Goal: Task Accomplishment & Management: Use online tool/utility

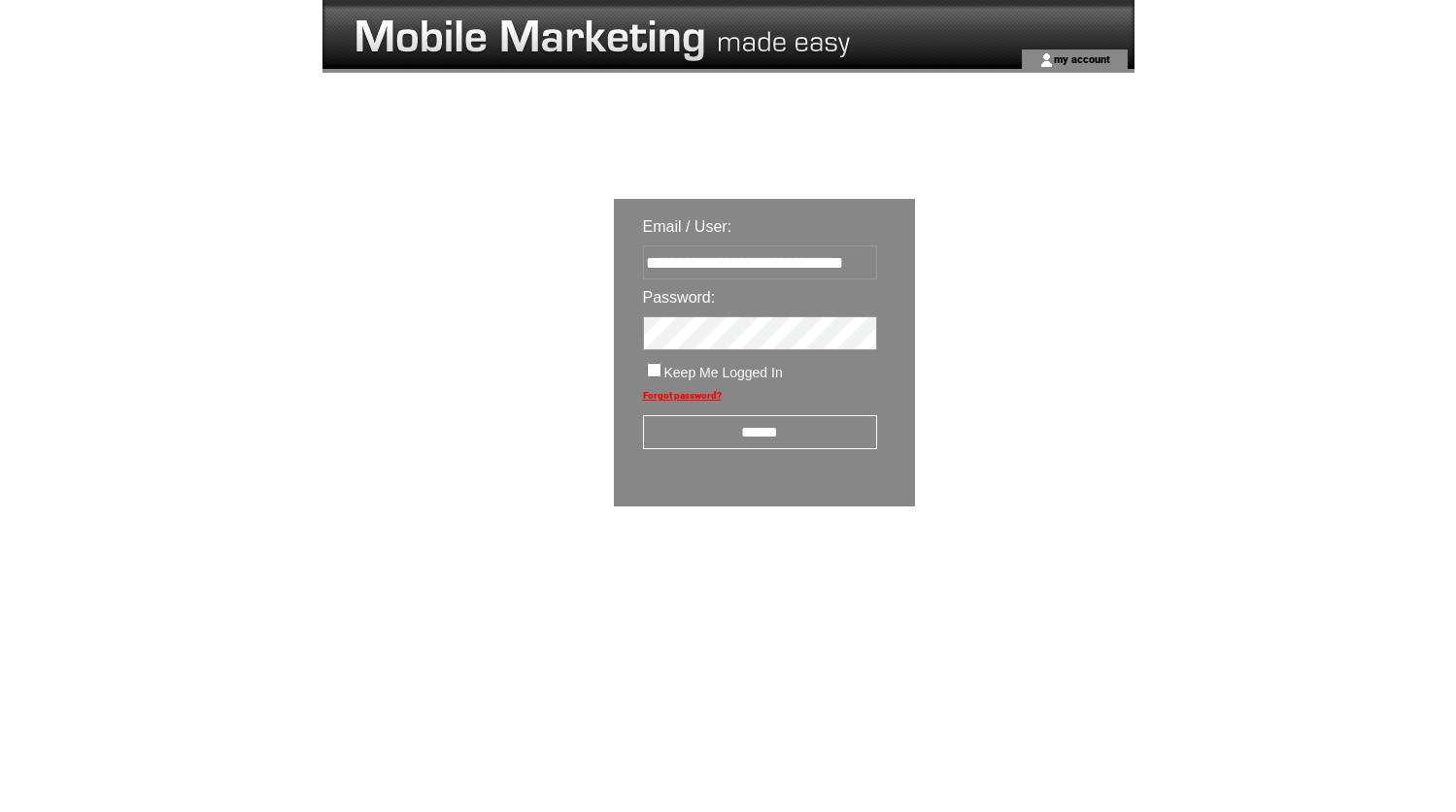
click at [848, 442] on input "******" at bounding box center [759, 433] width 234 height 34
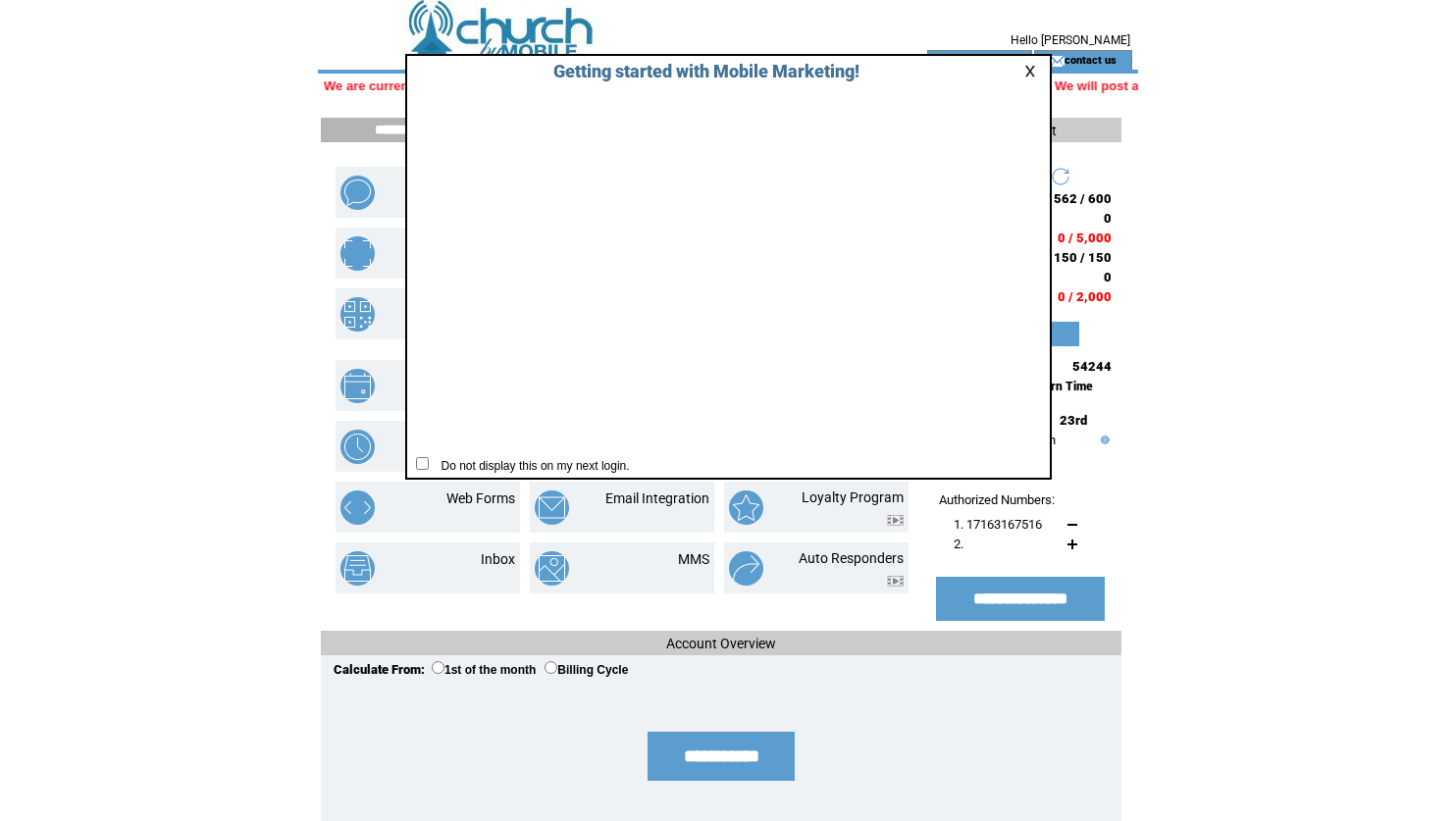
click at [1027, 72] on link at bounding box center [1033, 71] width 18 height 13
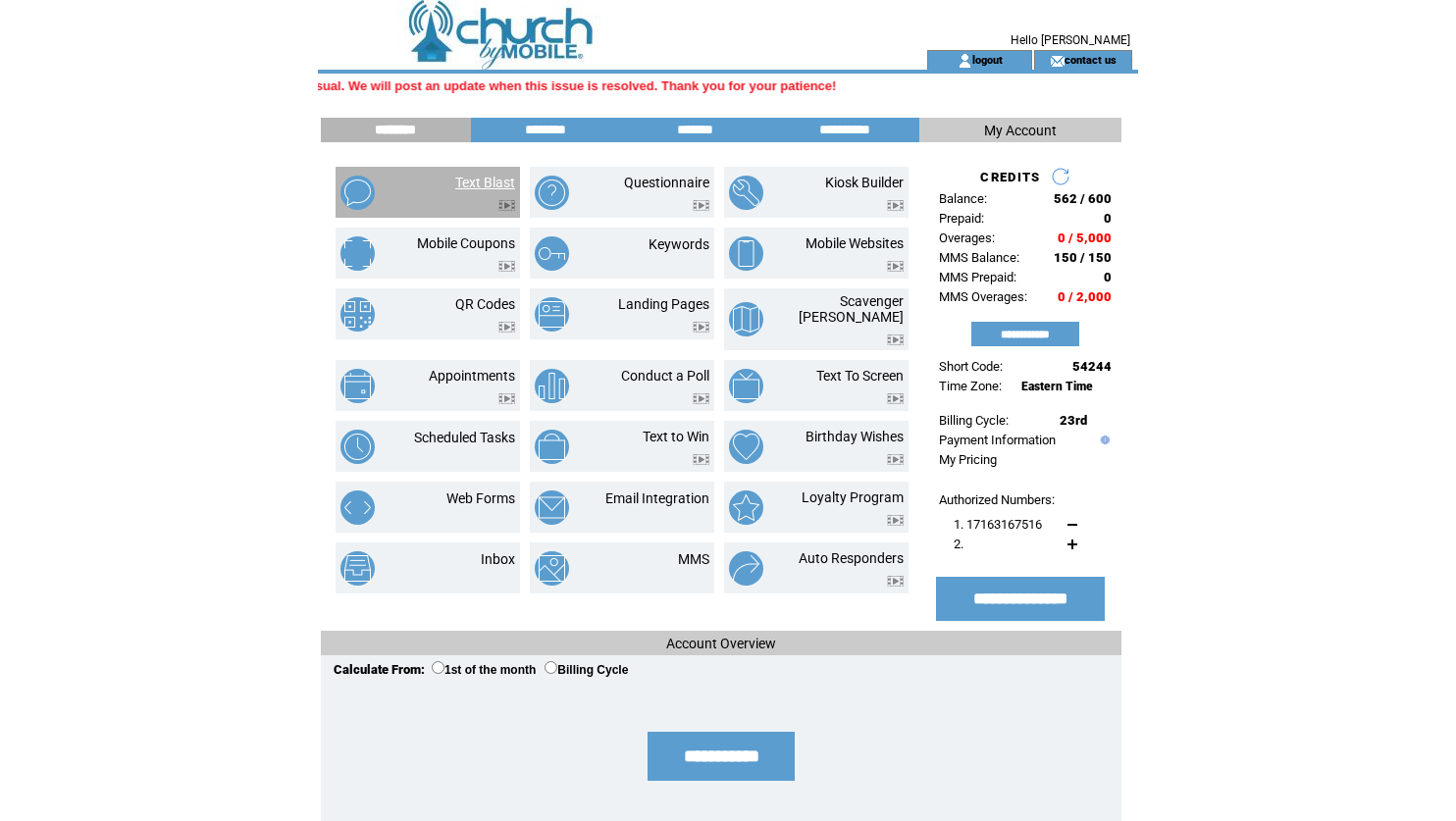
click at [491, 187] on link "Text Blast" at bounding box center [485, 182] width 60 height 16
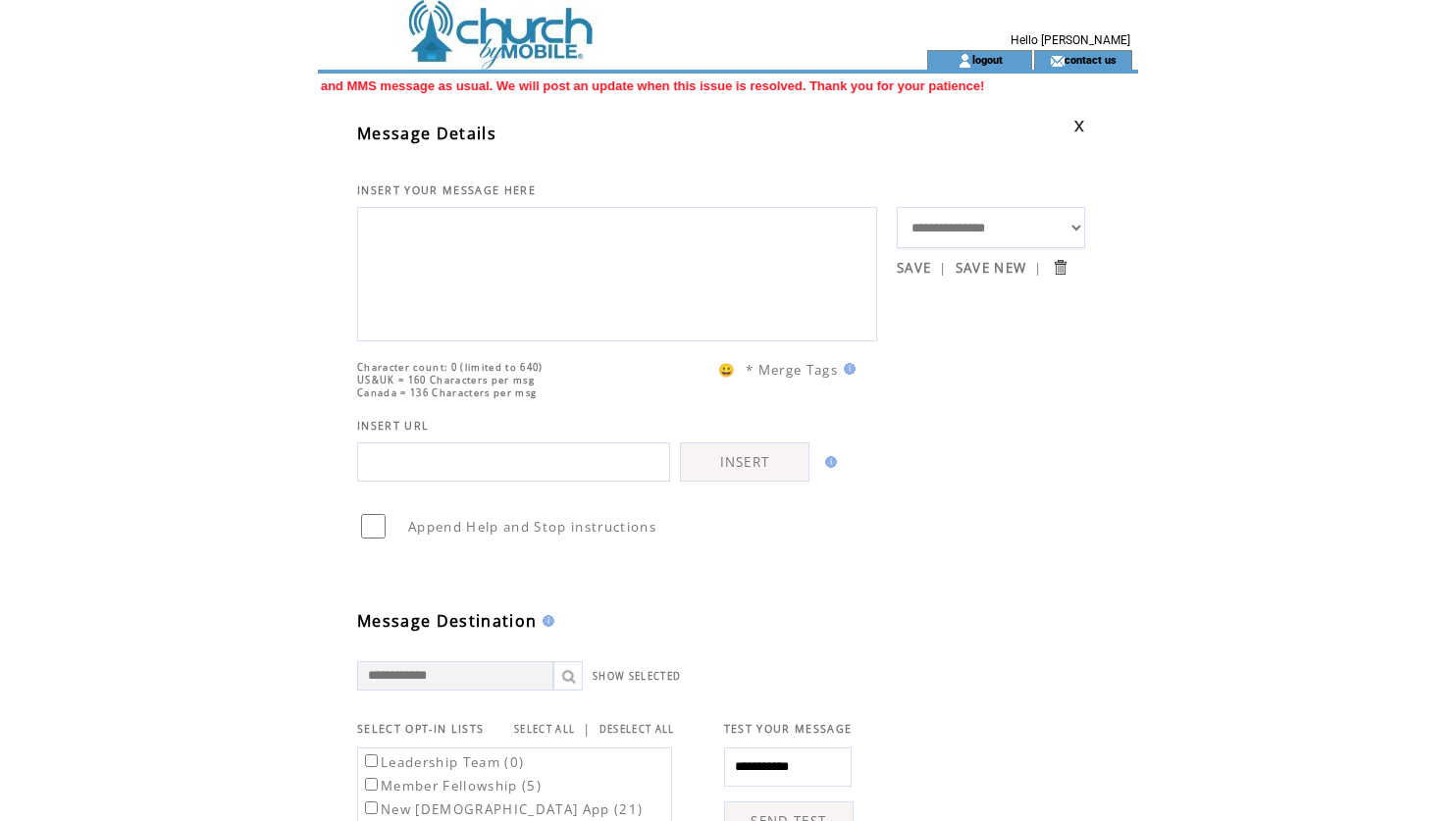
click at [1078, 231] on select "**********" at bounding box center [990, 227] width 188 height 41
select select "*****"
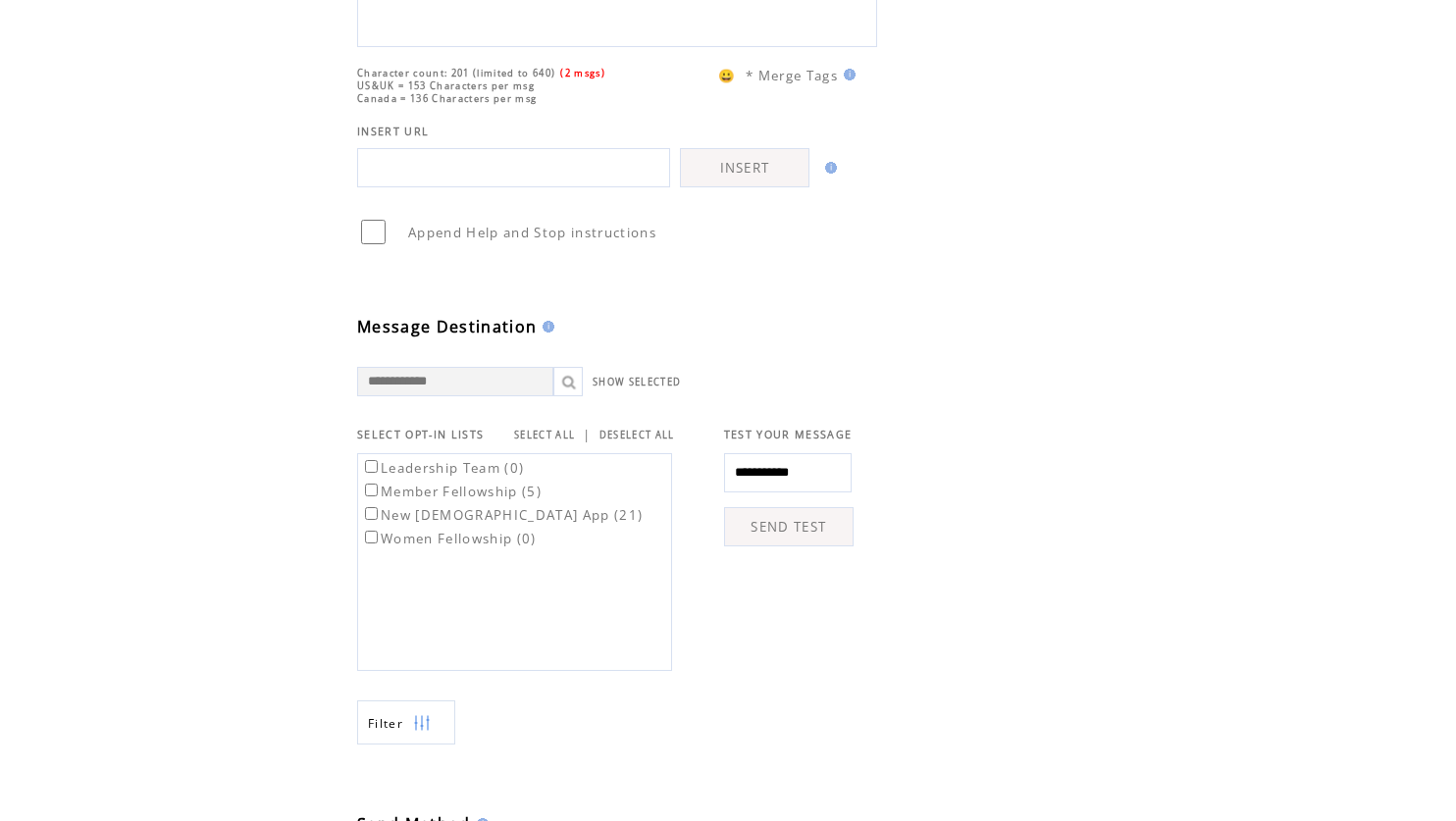
scroll to position [326, 0]
click at [371, 497] on label "Member Fellowship (5)" at bounding box center [450, 490] width 180 height 18
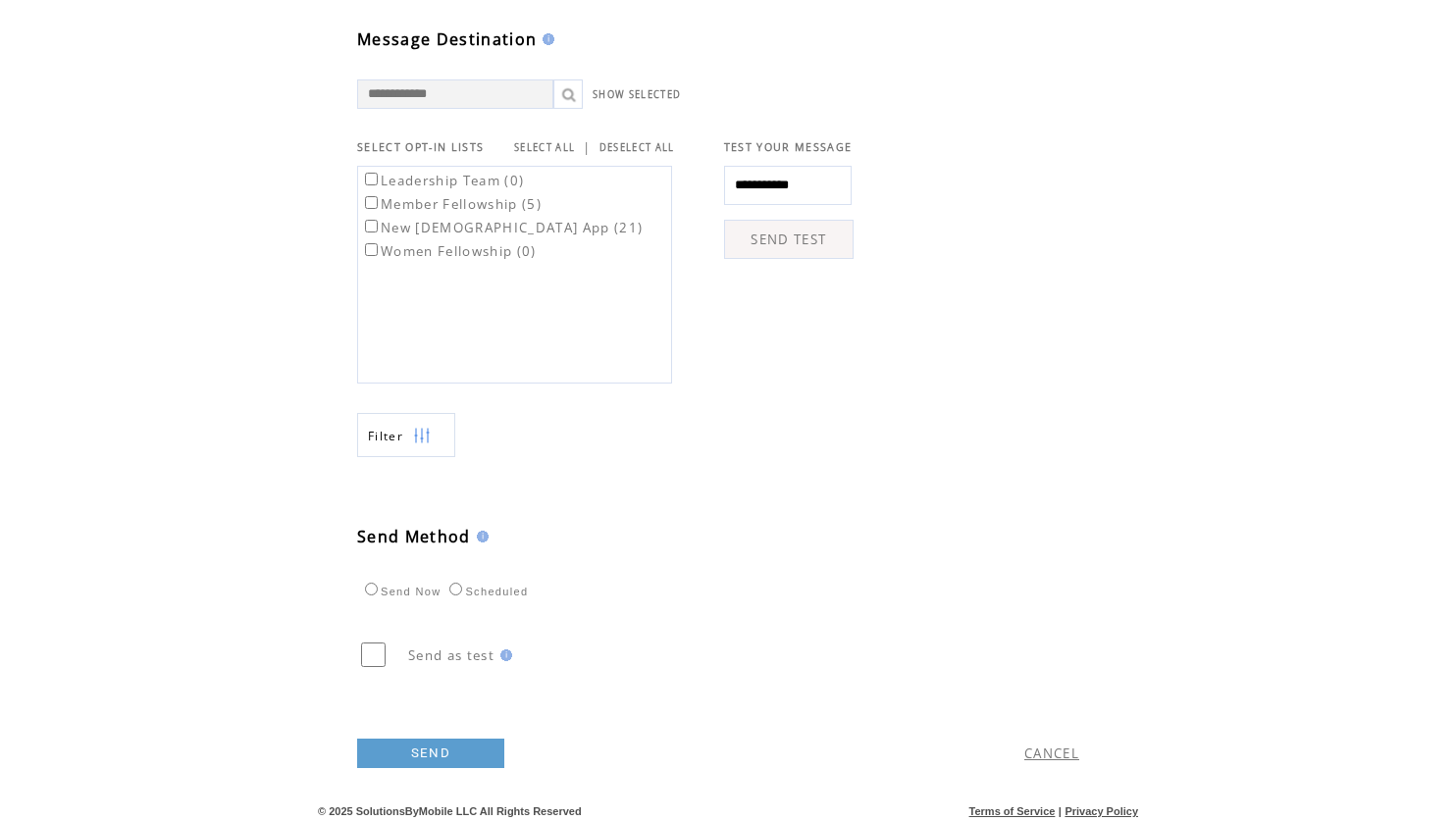
scroll to position [618, 0]
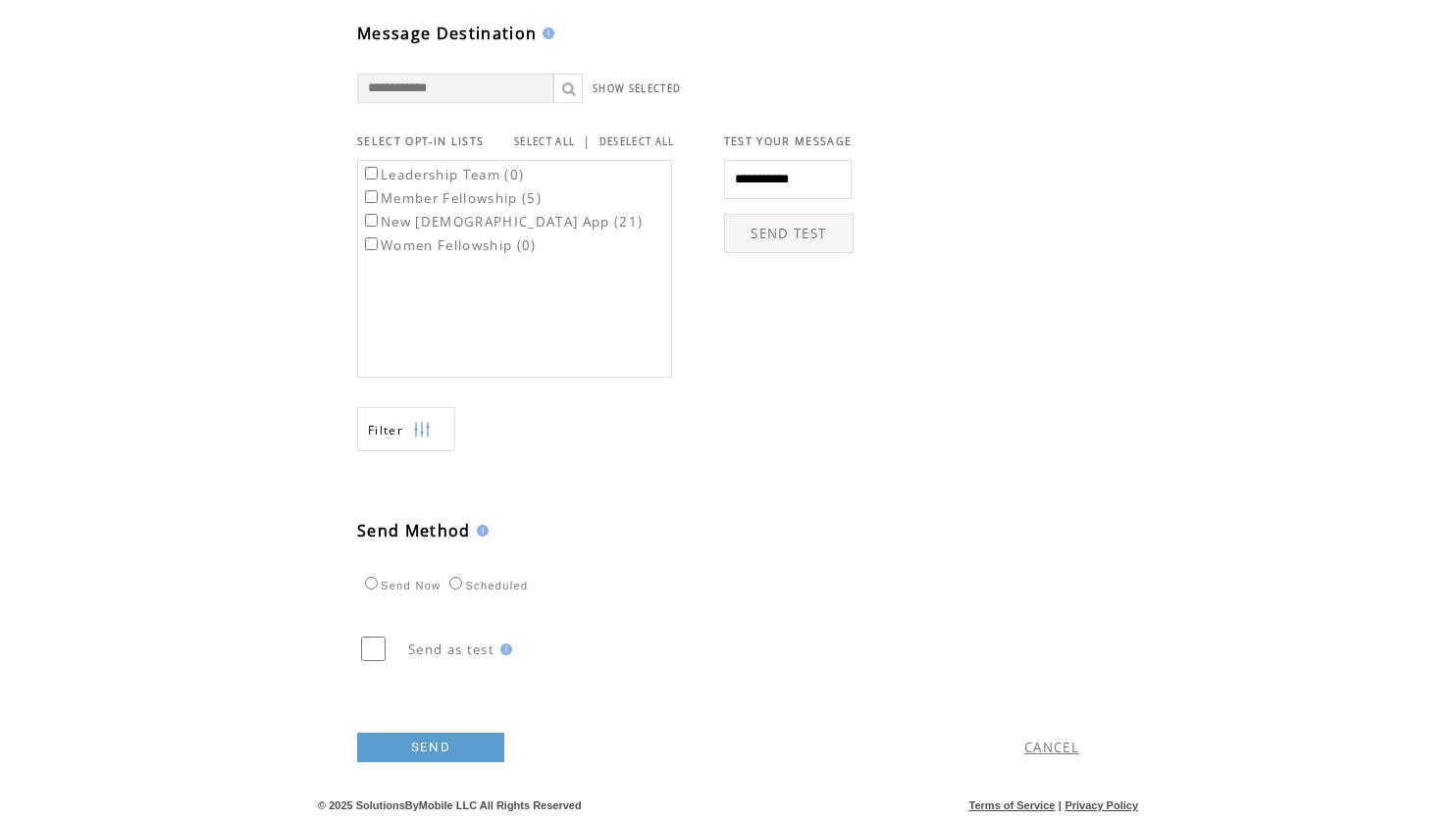
click at [468, 749] on link "SEND" at bounding box center [431, 748] width 147 height 30
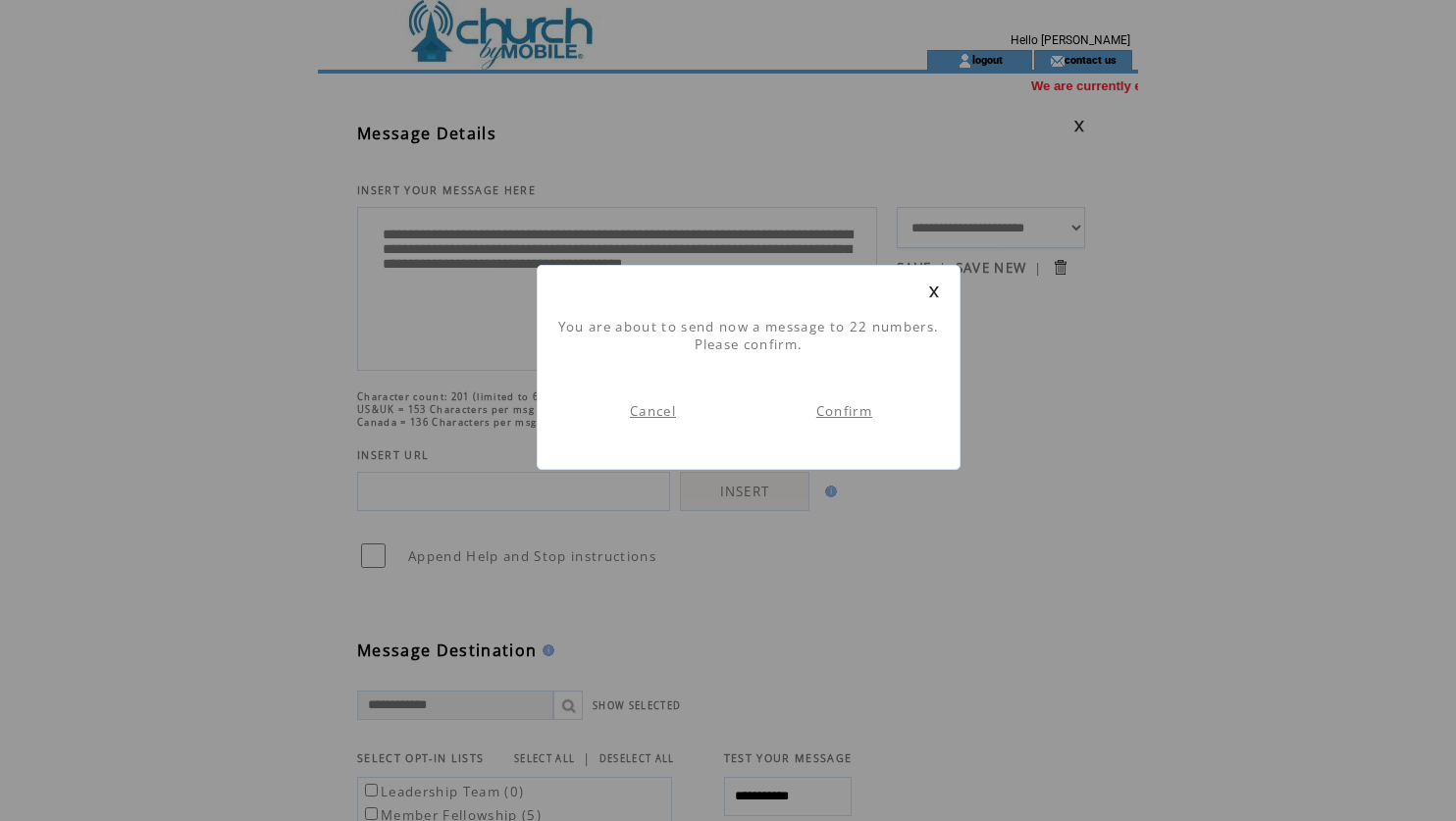
scroll to position [1, 0]
click at [850, 409] on link "Confirm" at bounding box center [845, 411] width 56 height 18
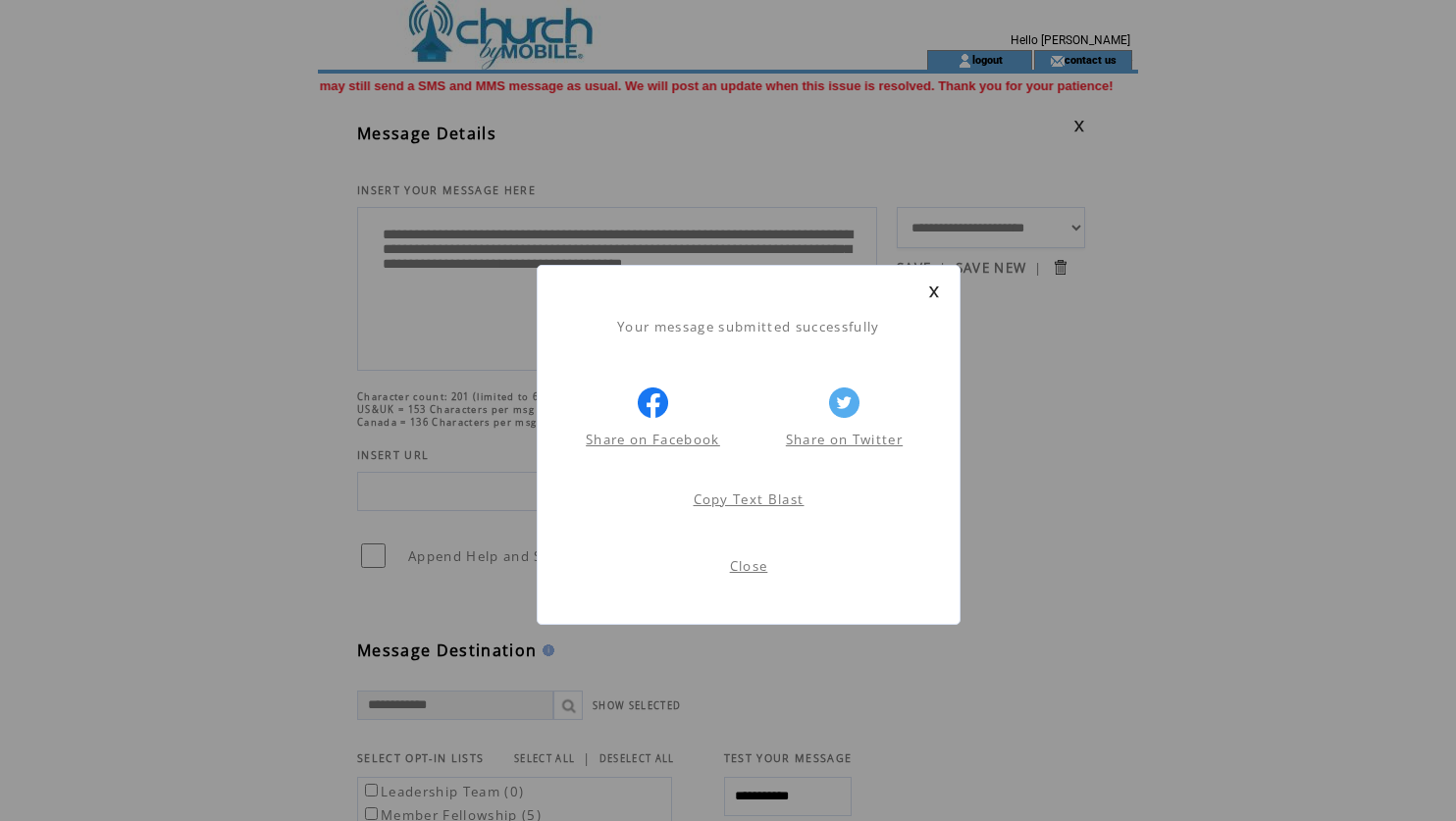
scroll to position [1, 0]
click at [936, 288] on link at bounding box center [934, 292] width 12 height 13
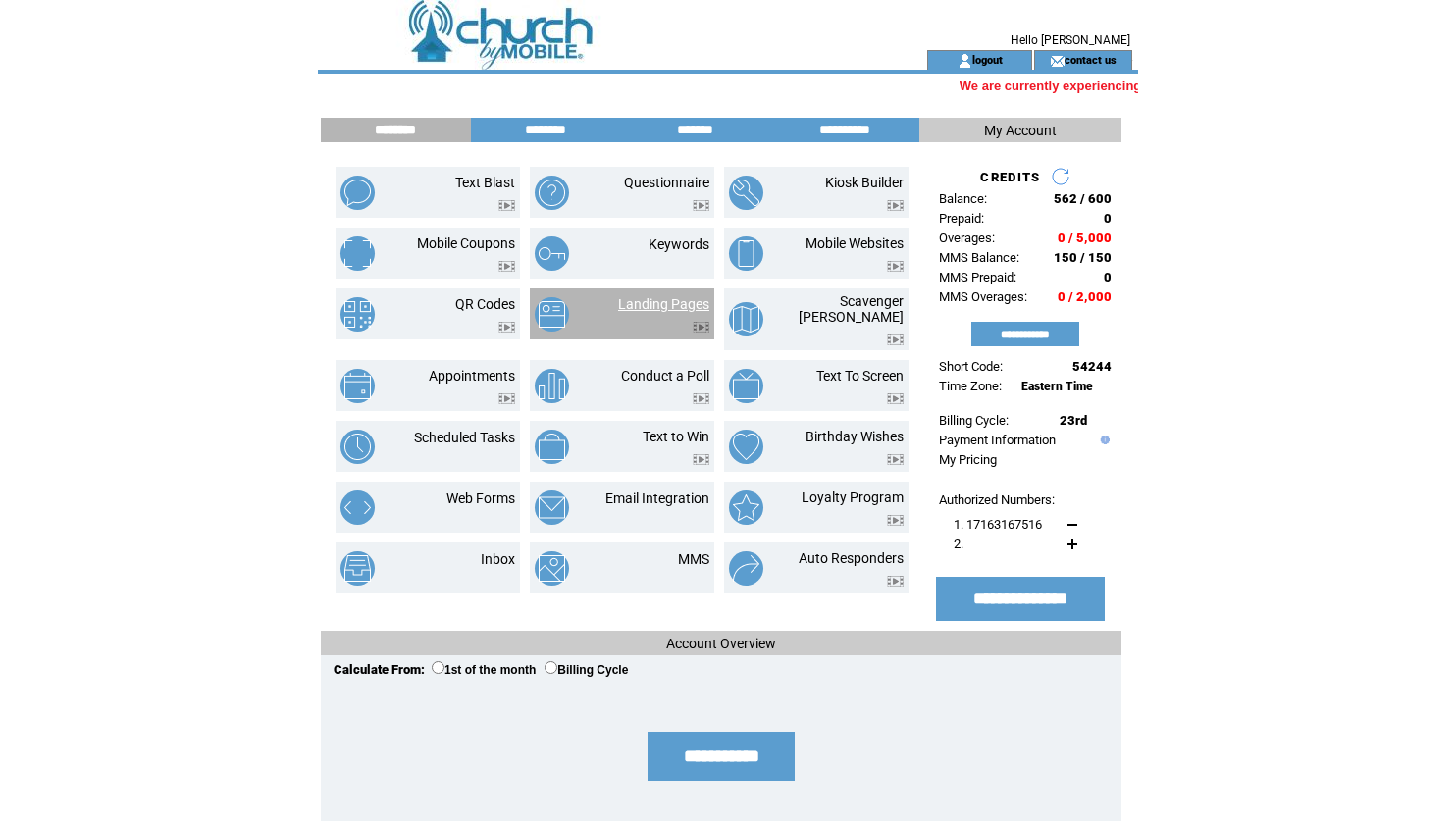
click at [679, 305] on link "Landing Pages" at bounding box center [664, 304] width 92 height 16
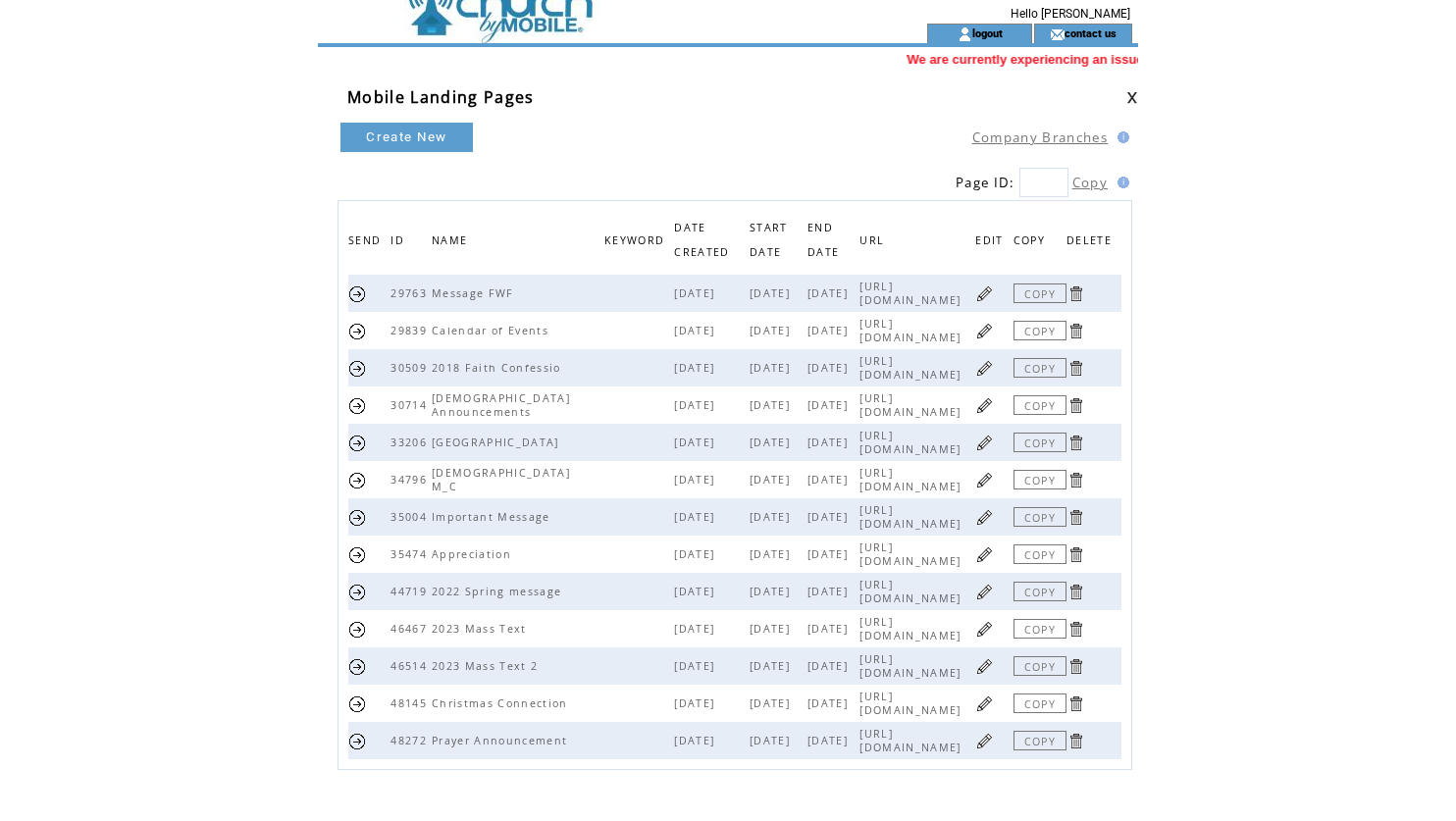
scroll to position [97, 0]
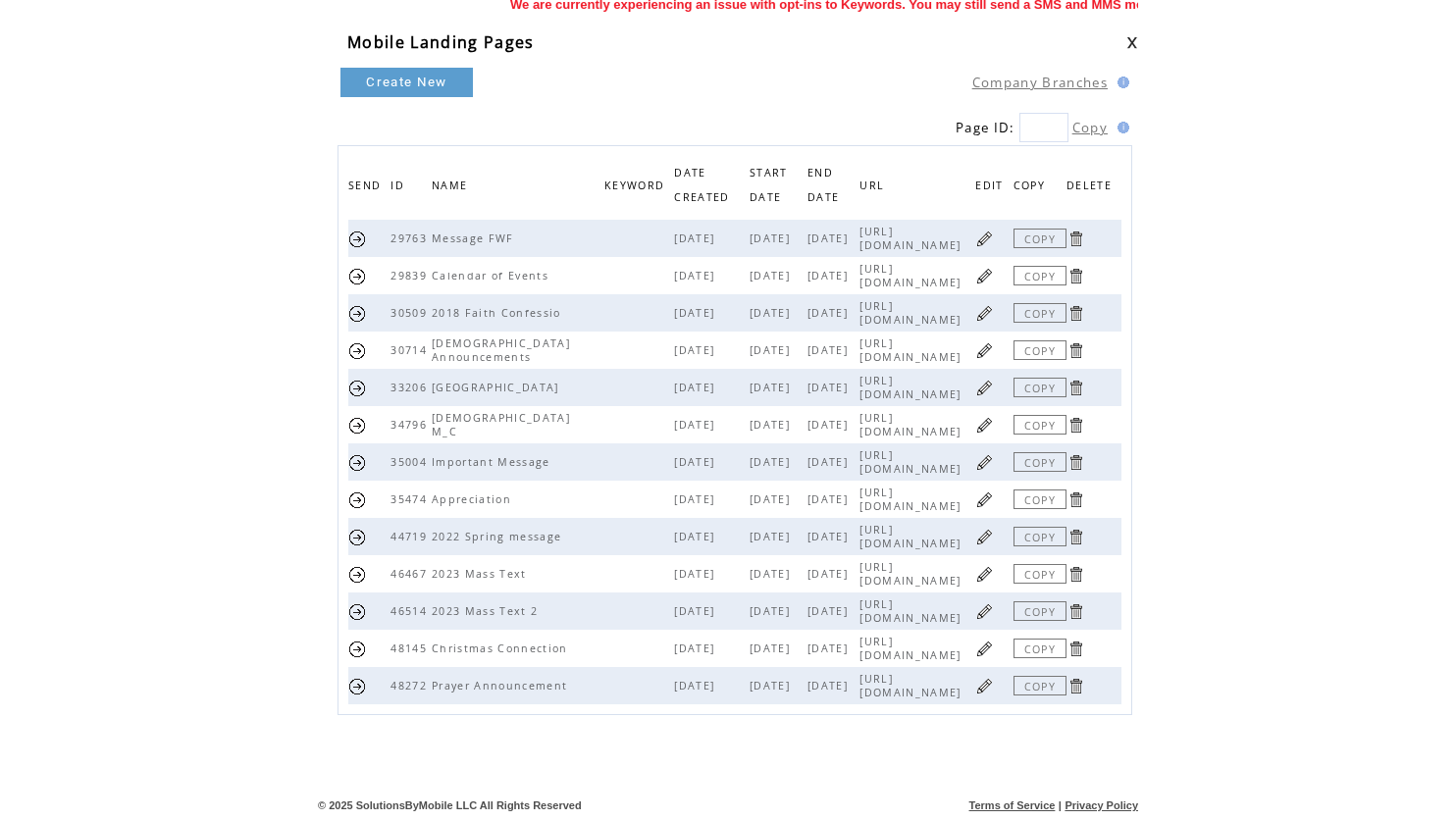
click at [994, 640] on link at bounding box center [984, 649] width 19 height 19
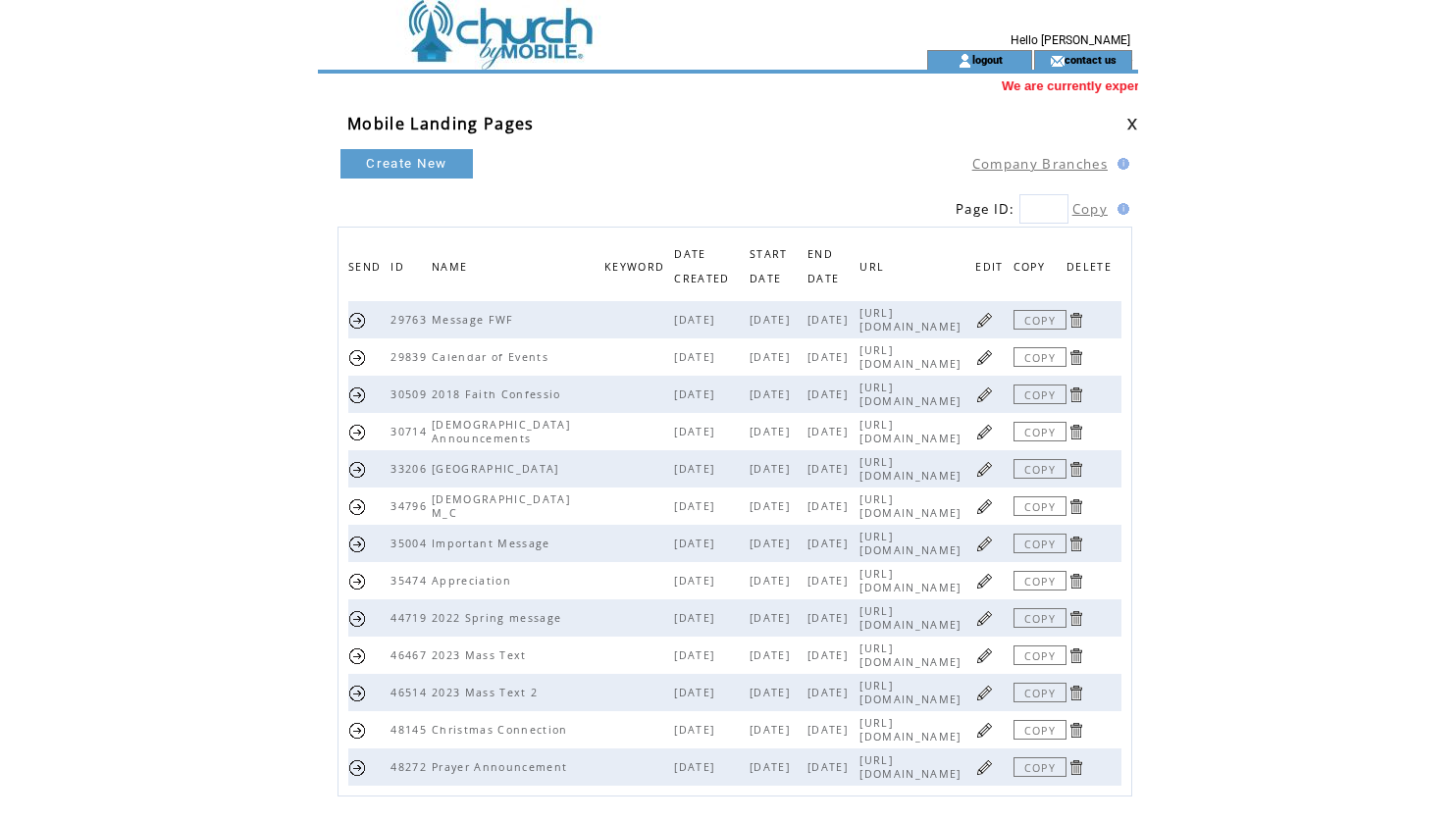
scroll to position [97, 0]
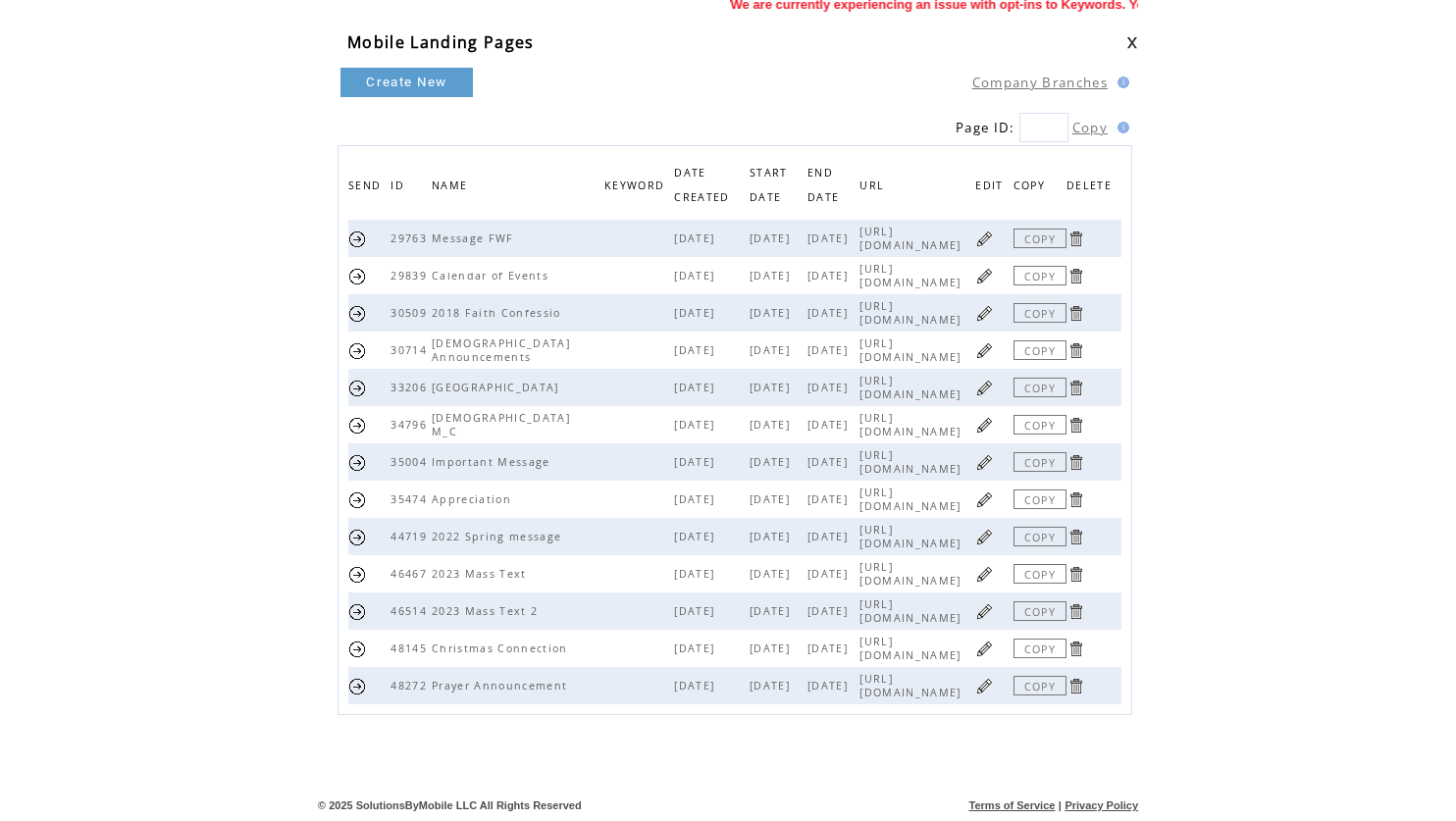
click at [994, 603] on link at bounding box center [984, 612] width 19 height 19
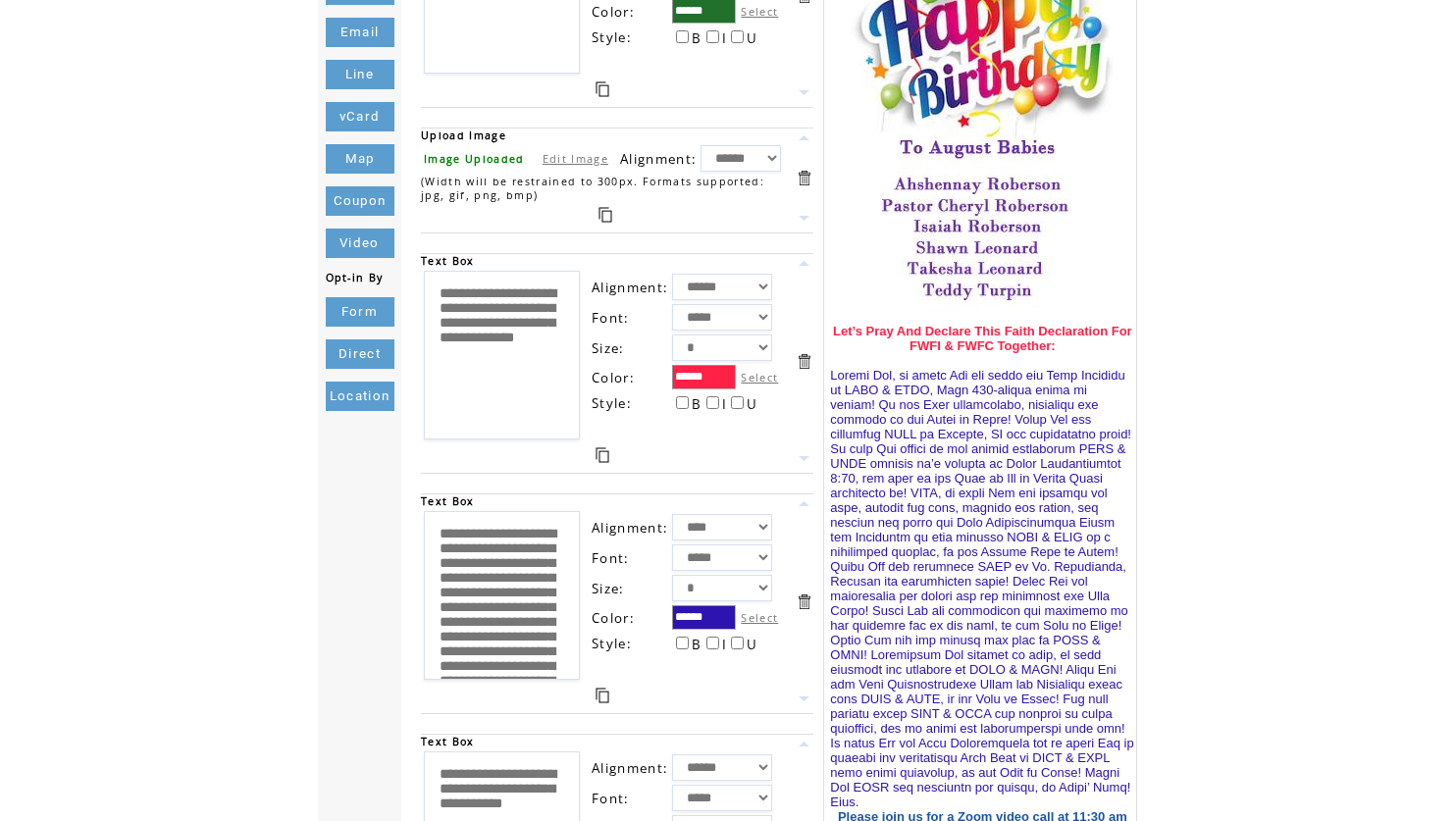
scroll to position [497, 0]
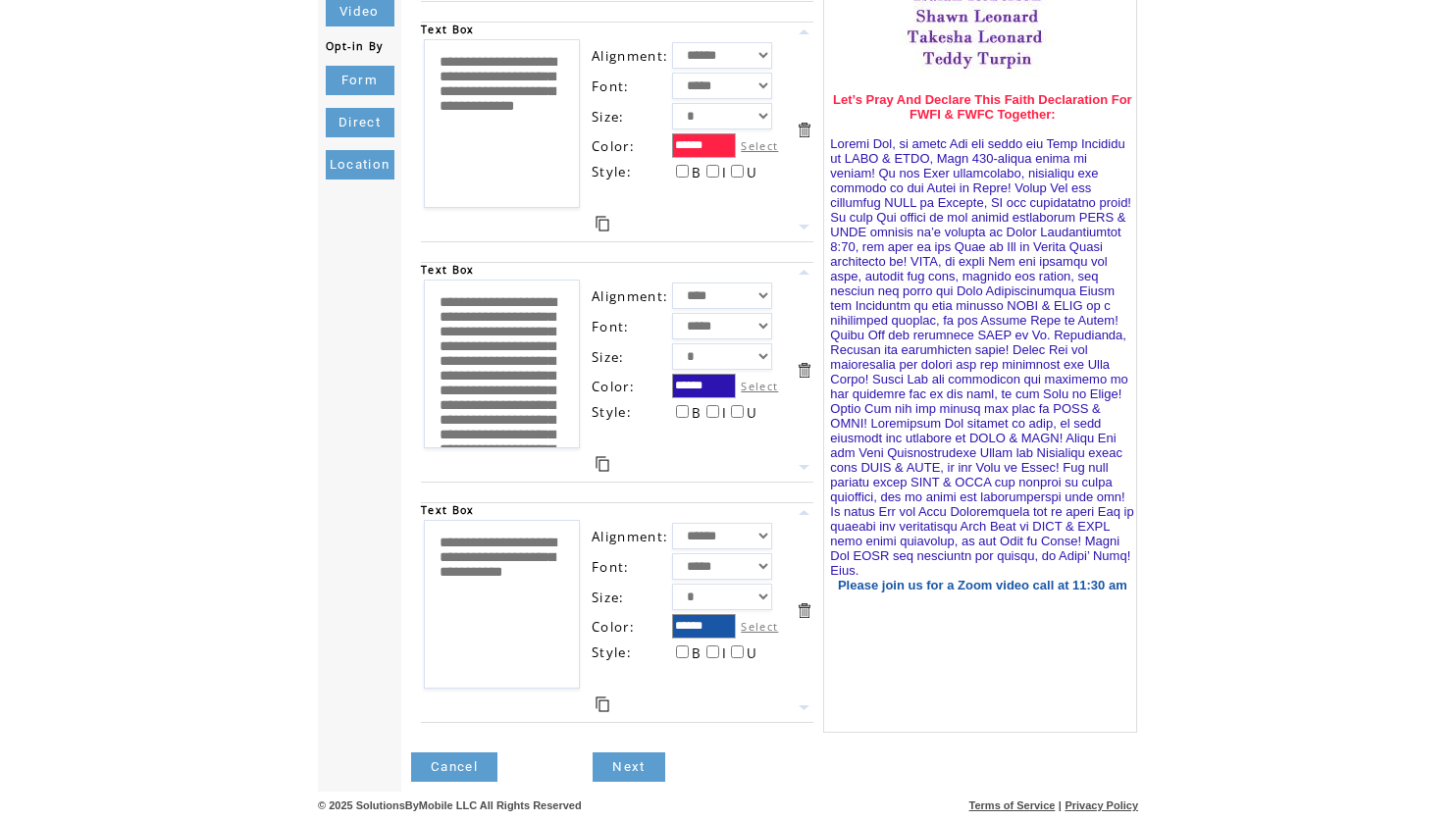
click at [491, 767] on link "Cancel" at bounding box center [454, 768] width 87 height 30
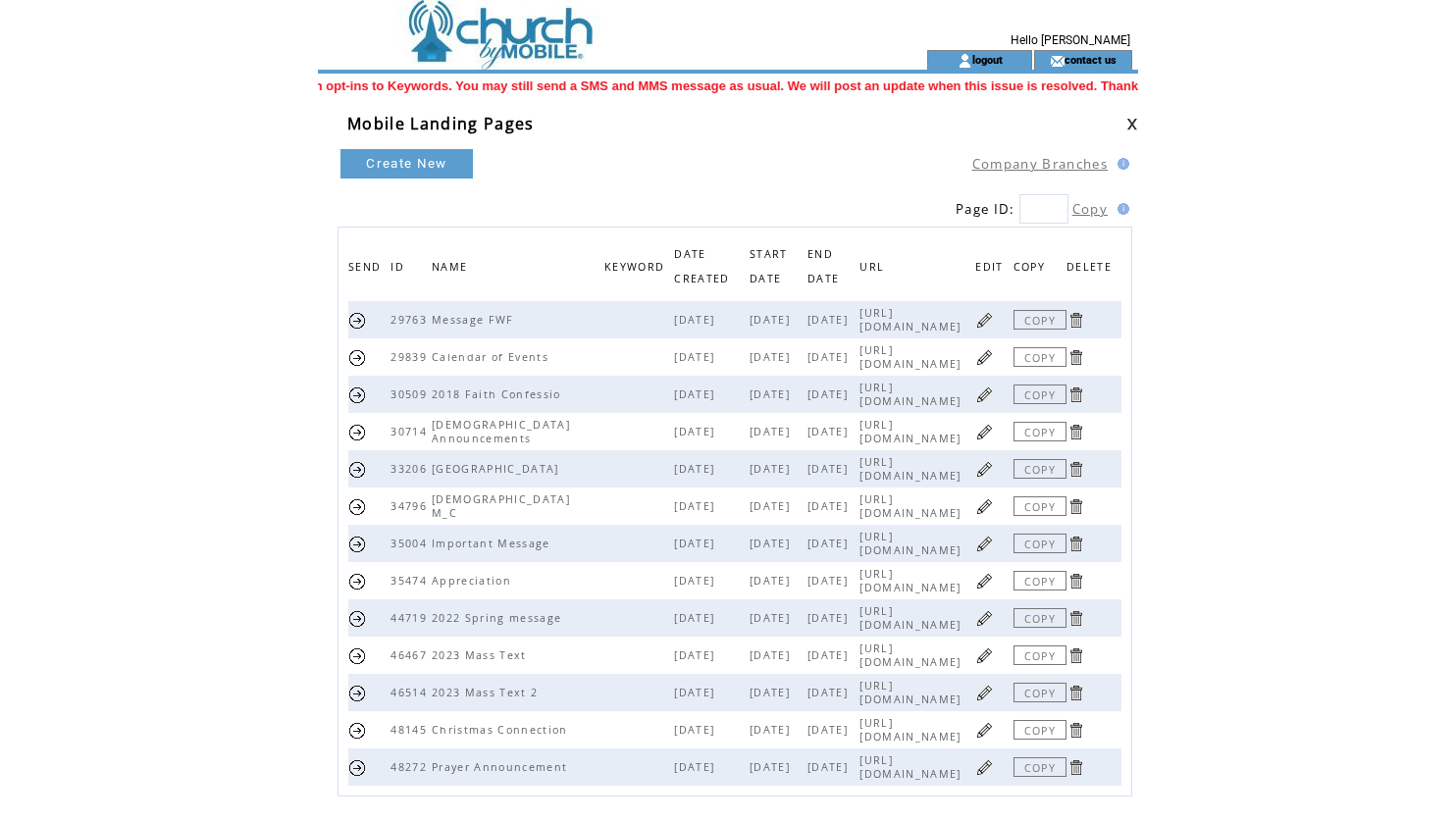
click at [1129, 128] on link at bounding box center [1132, 124] width 12 height 13
